Goal: Check status

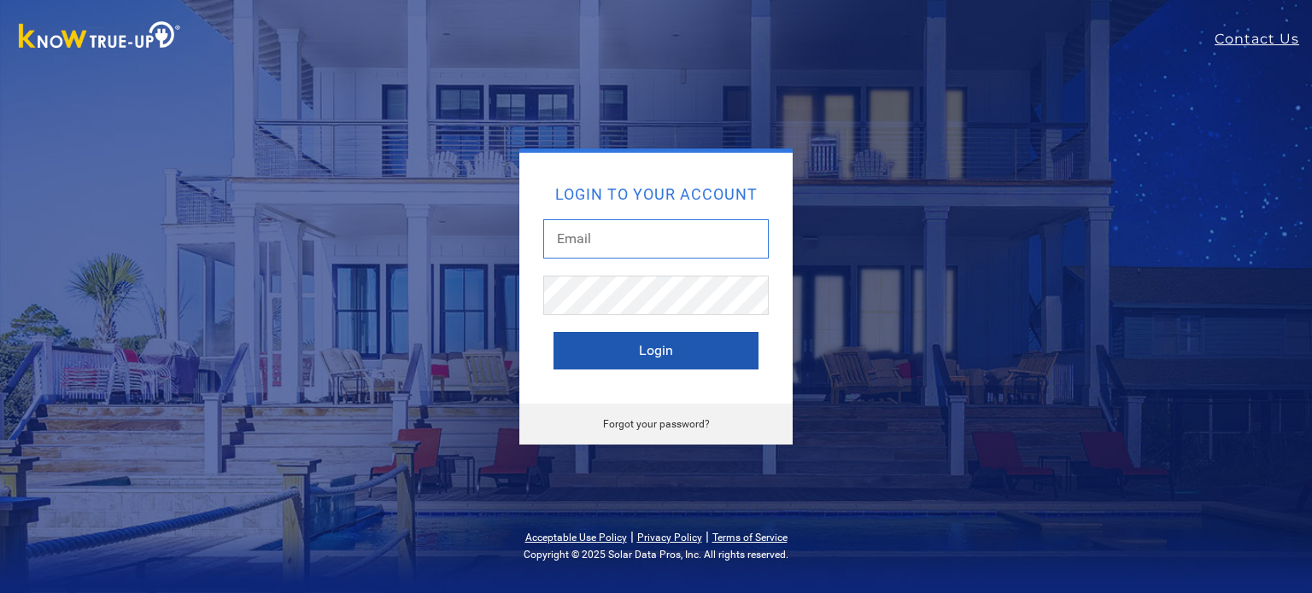
type input "[EMAIL_ADDRESS][DOMAIN_NAME]"
click at [639, 356] on button "Login" at bounding box center [655, 351] width 205 height 38
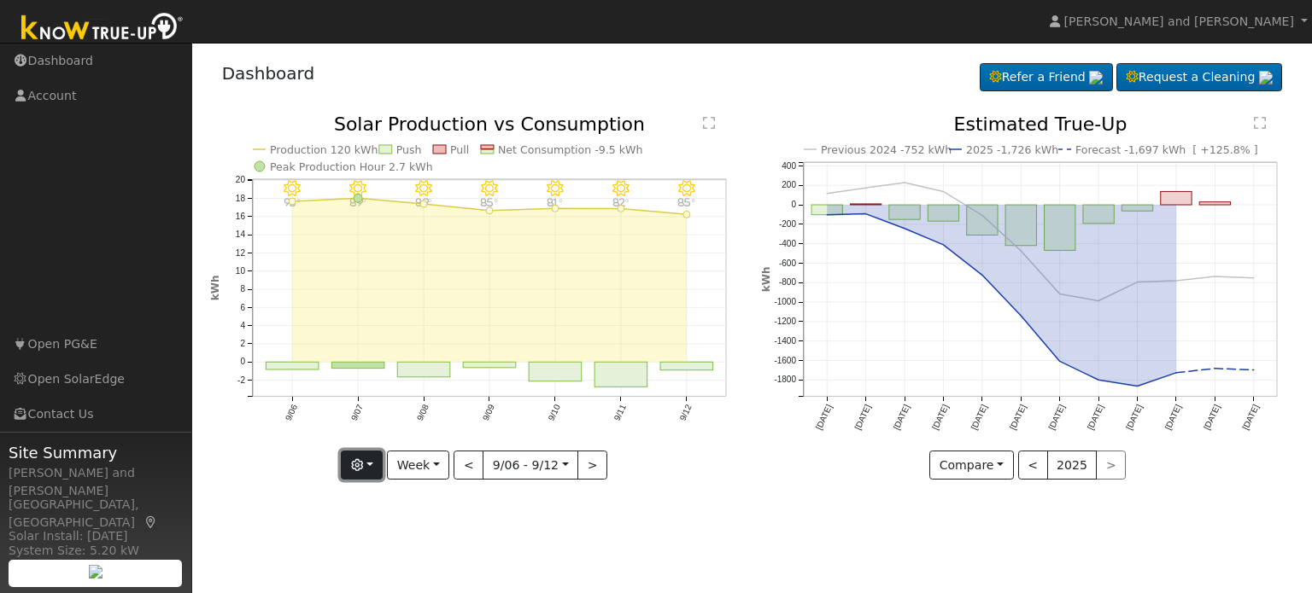
click at [365, 471] on button "button" at bounding box center [362, 465] width 42 height 29
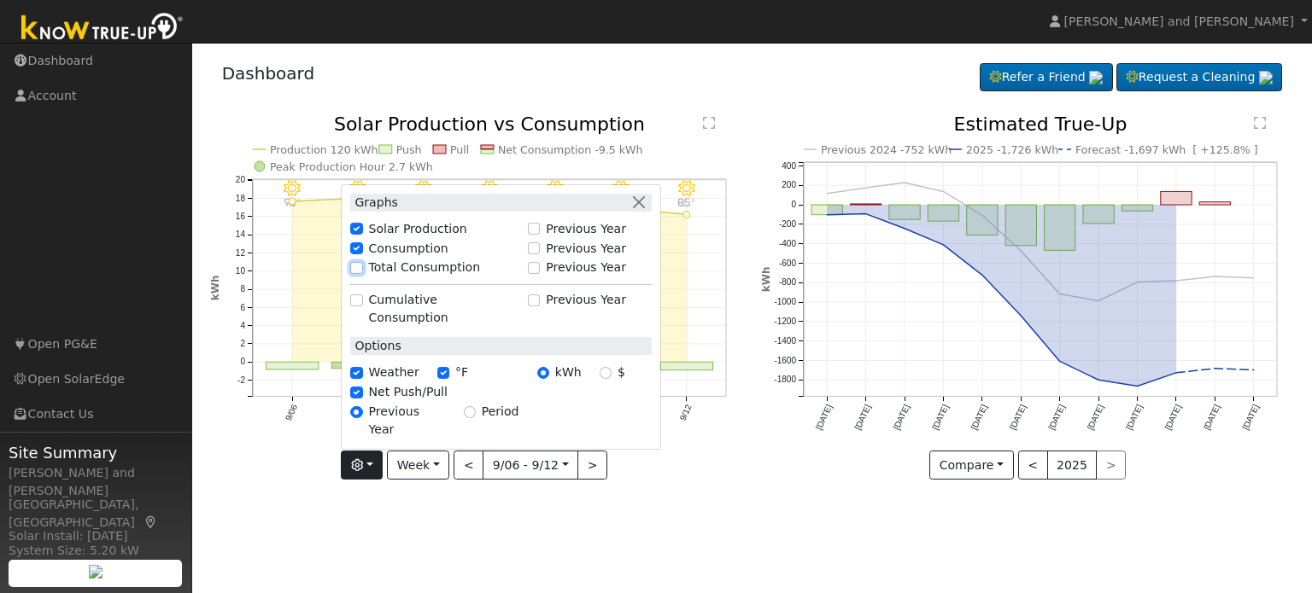
click at [362, 274] on input "Total Consumption" at bounding box center [356, 268] width 12 height 12
checkbox input "true"
click at [687, 523] on div "User Profile First name Last name Email Email Notifications No Emails No Emails…" at bounding box center [751, 318] width 1119 height 551
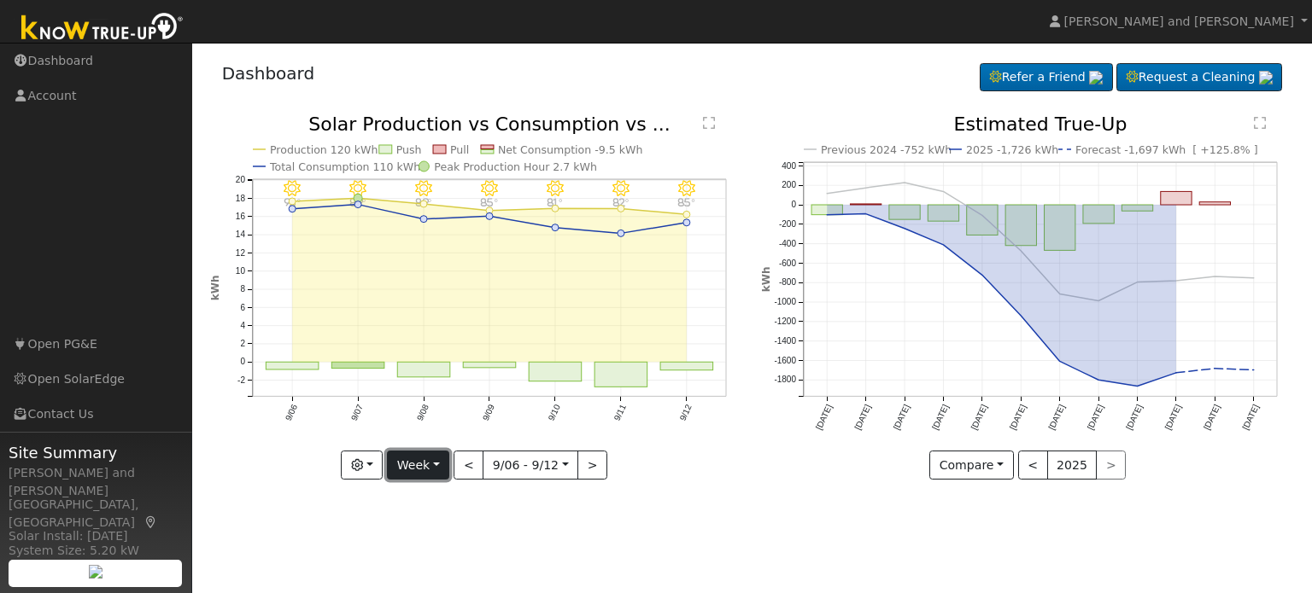
click at [410, 478] on button "Week" at bounding box center [418, 465] width 62 height 29
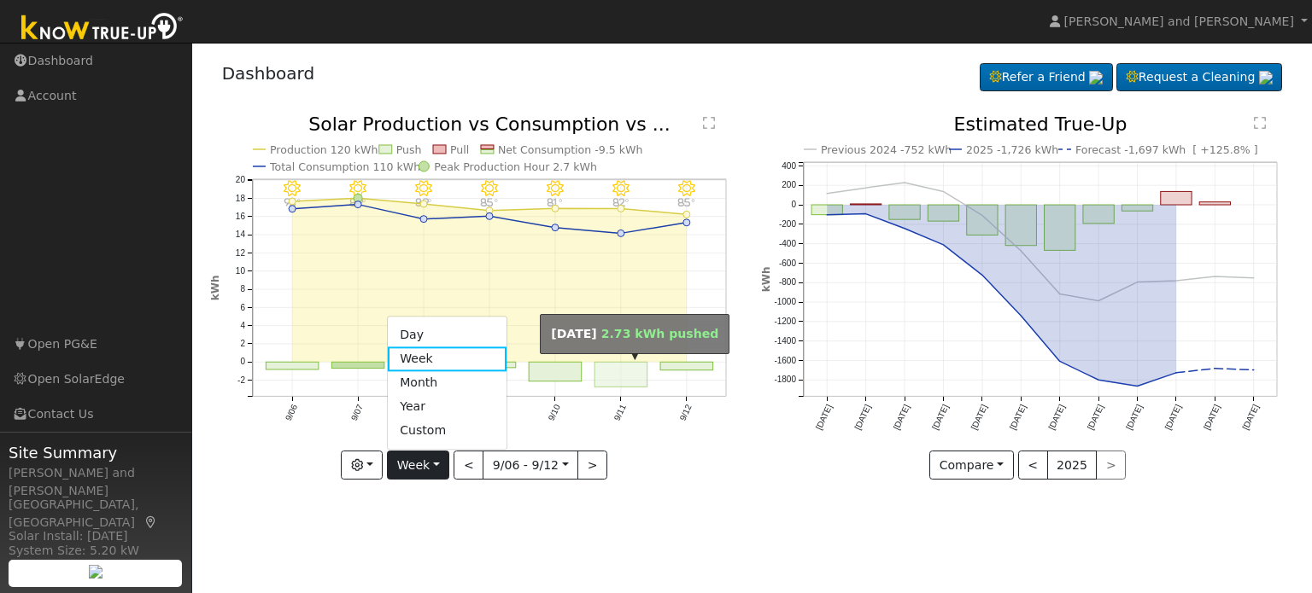
click at [618, 376] on rect "onclick=""" at bounding box center [620, 375] width 53 height 25
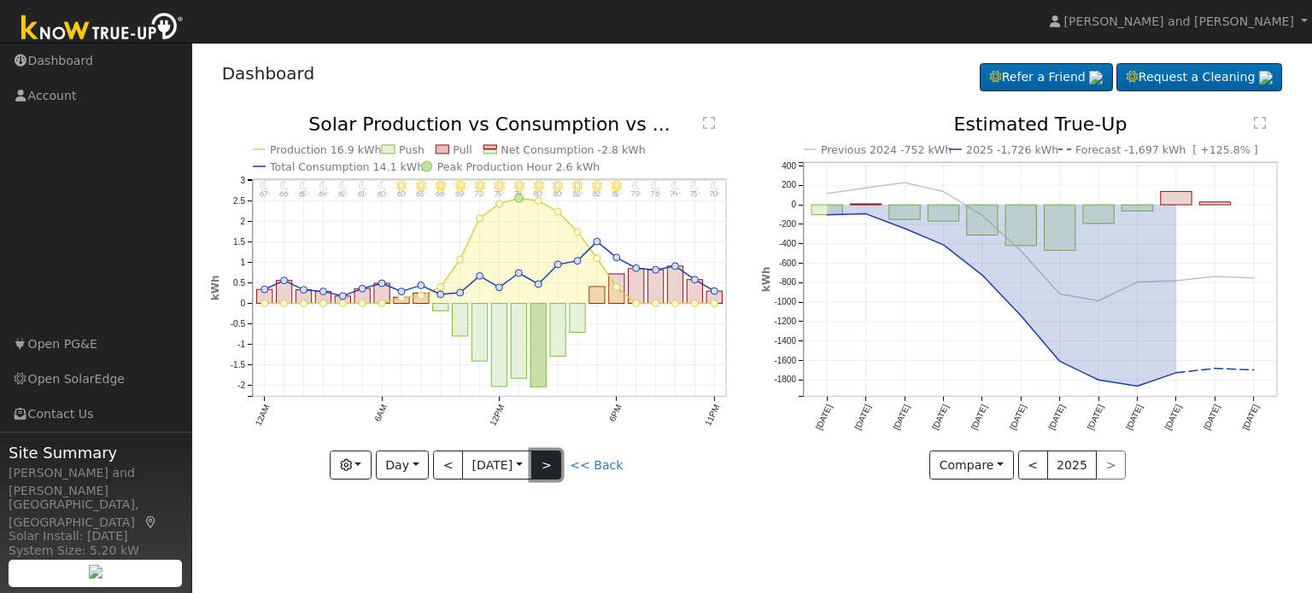
click at [551, 470] on button ">" at bounding box center [546, 465] width 30 height 29
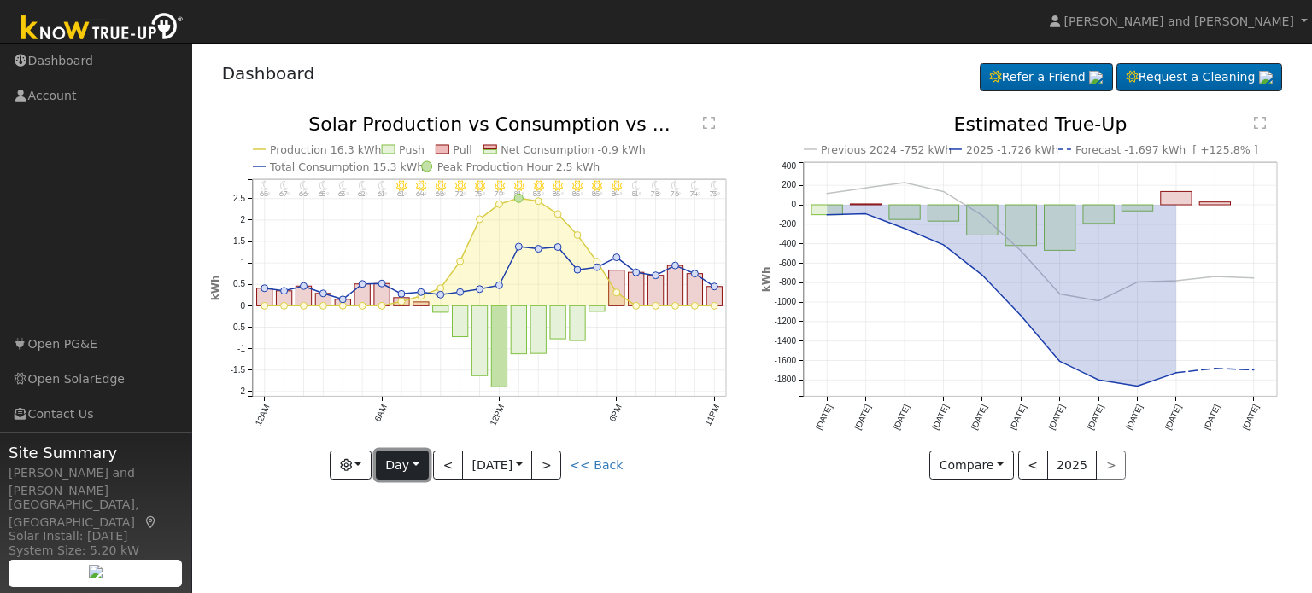
click at [404, 464] on button "Day" at bounding box center [402, 465] width 53 height 29
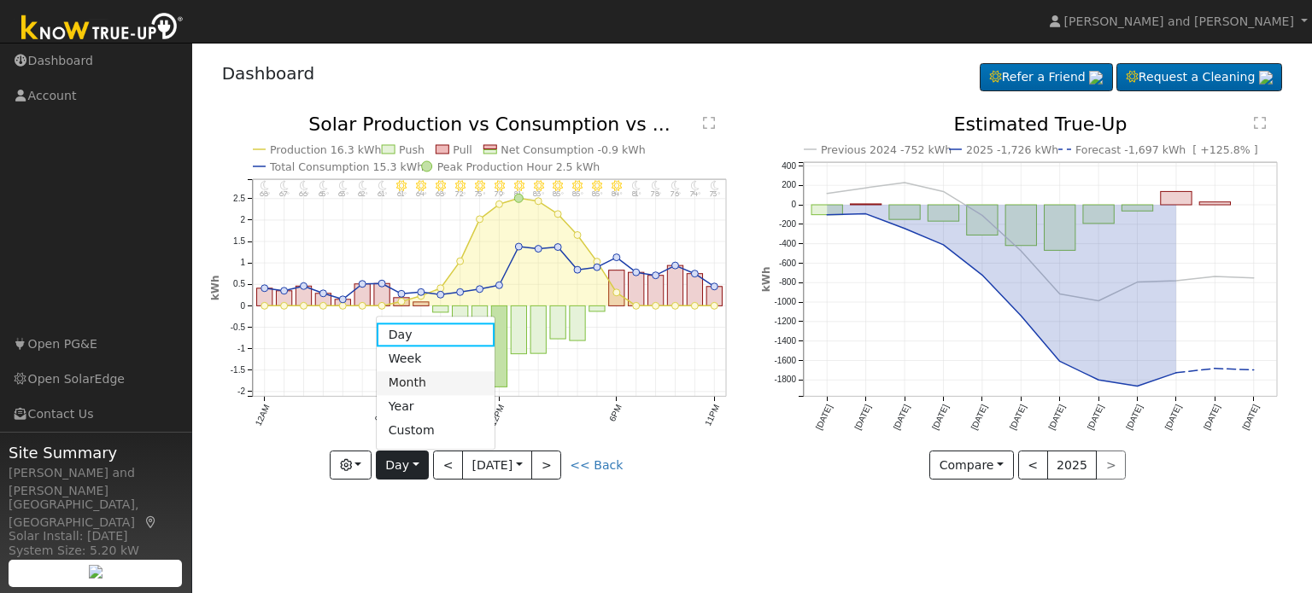
click at [416, 380] on link "Month" at bounding box center [436, 383] width 119 height 24
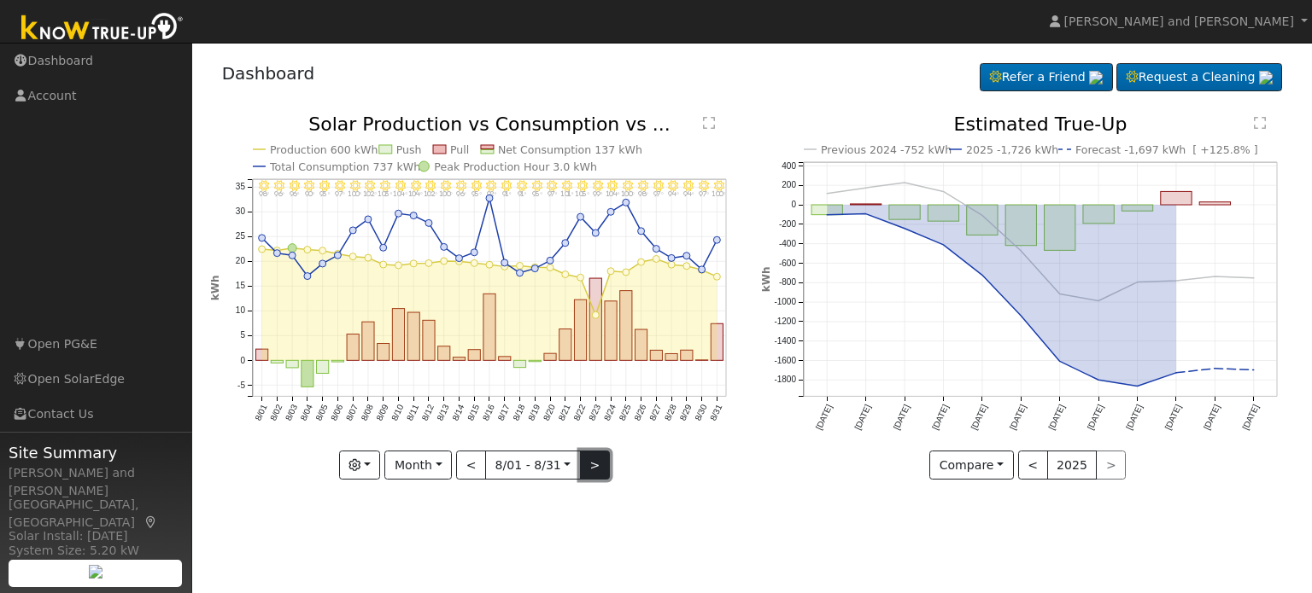
click at [589, 471] on button ">" at bounding box center [595, 465] width 30 height 29
type input "2025-09-01"
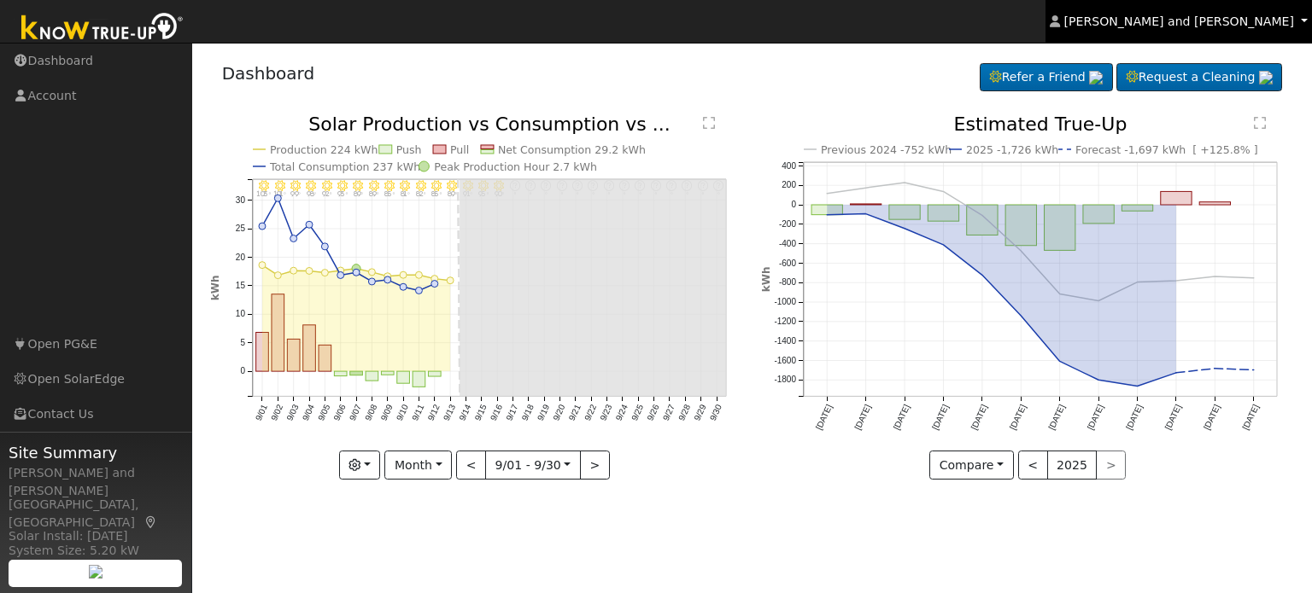
click at [1191, 30] on link "Michael and Connie Harris" at bounding box center [1178, 21] width 266 height 43
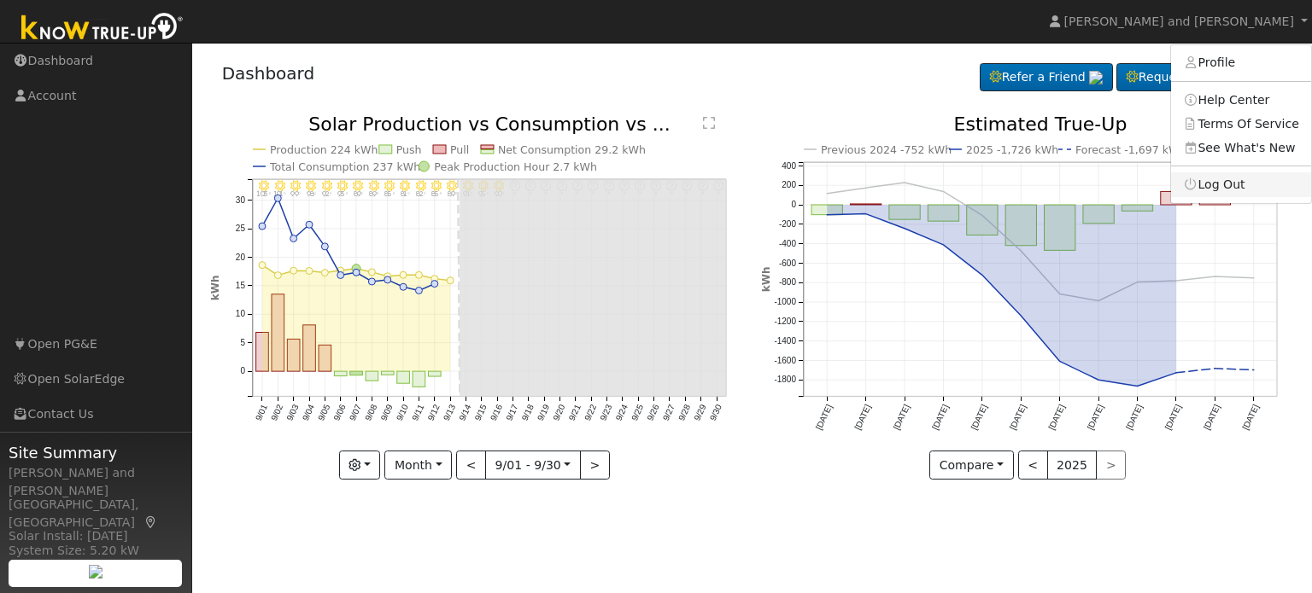
click at [1221, 185] on link "Log Out" at bounding box center [1241, 184] width 140 height 24
